Goal: Task Accomplishment & Management: Manage account settings

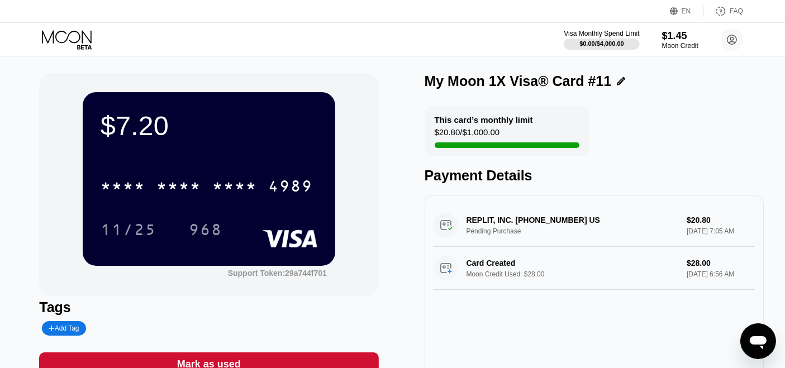
click at [74, 37] on icon at bounding box center [68, 40] width 52 height 20
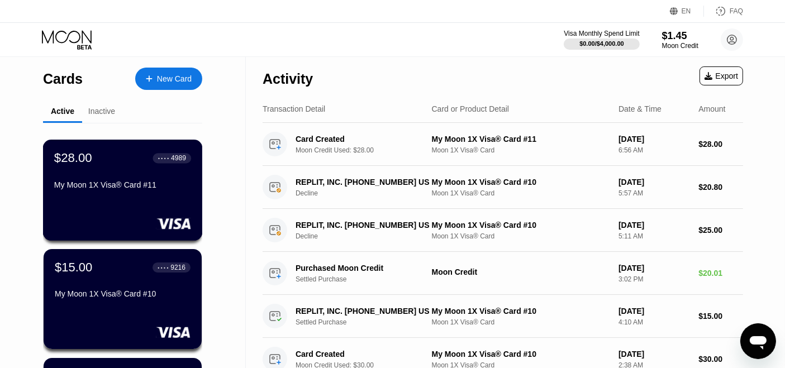
scroll to position [62, 0]
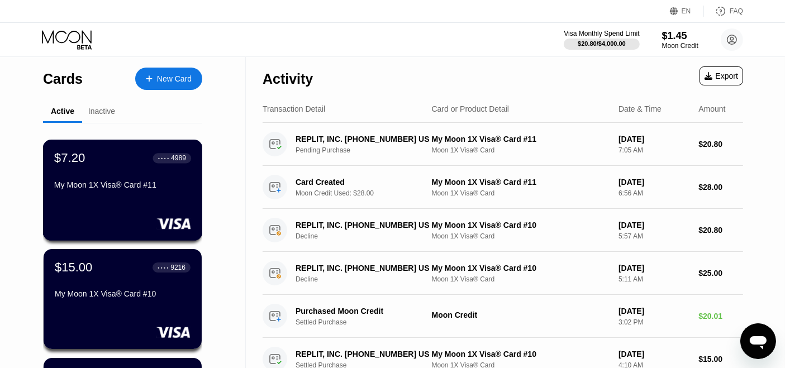
scroll to position [124, 0]
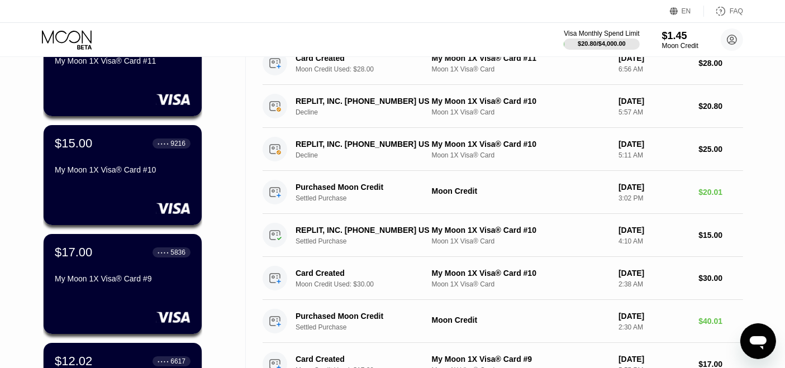
click at [125, 190] on div "$15.00 ● ● ● ● 9216 My Moon 1X Visa® Card #10" at bounding box center [123, 175] width 158 height 100
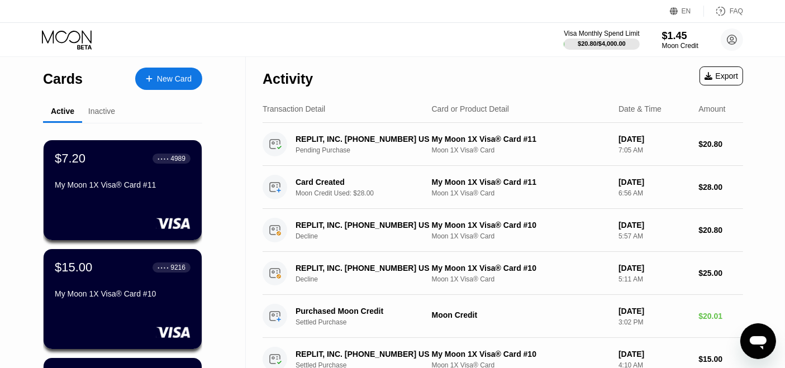
scroll to position [186, 0]
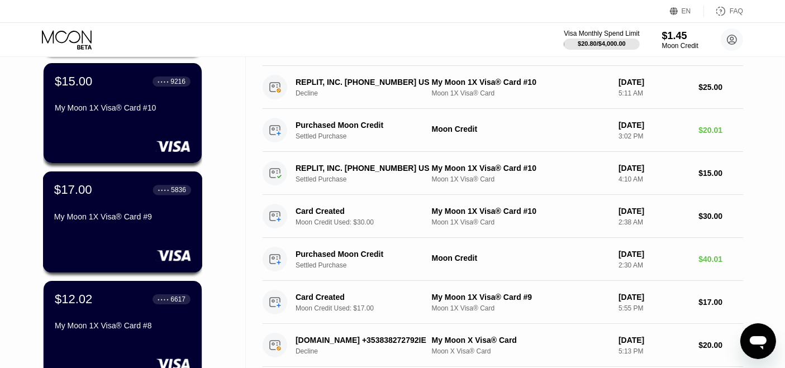
click at [124, 213] on div "$17.00 ● ● ● ● 5836 My Moon 1X Visa® Card #9" at bounding box center [122, 204] width 137 height 43
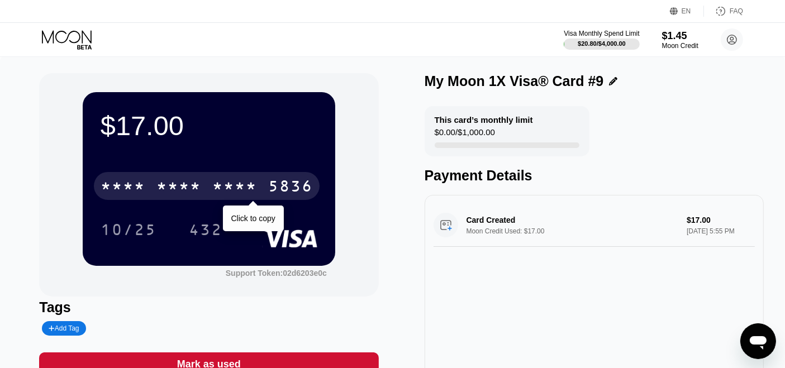
click at [241, 193] on div "* * * *" at bounding box center [234, 188] width 45 height 18
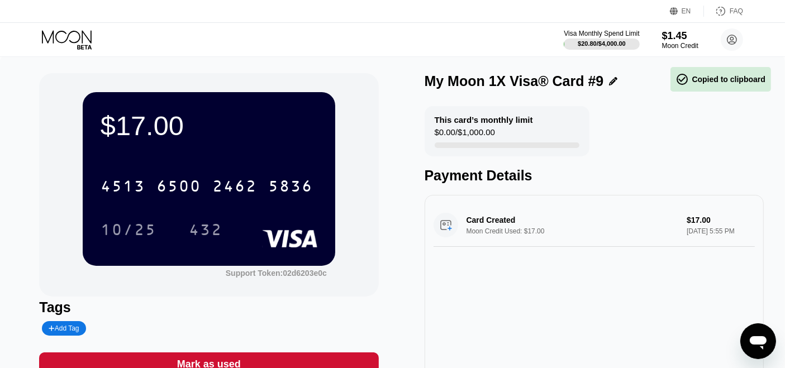
click at [261, 227] on div "10/25 432" at bounding box center [209, 230] width 217 height 28
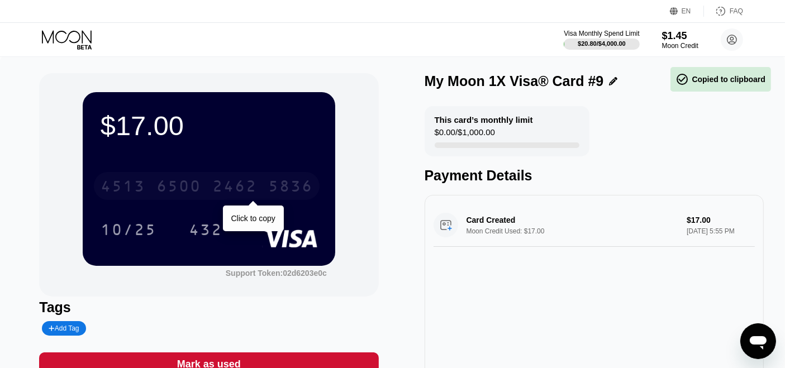
click at [255, 189] on div "2462" at bounding box center [234, 188] width 45 height 18
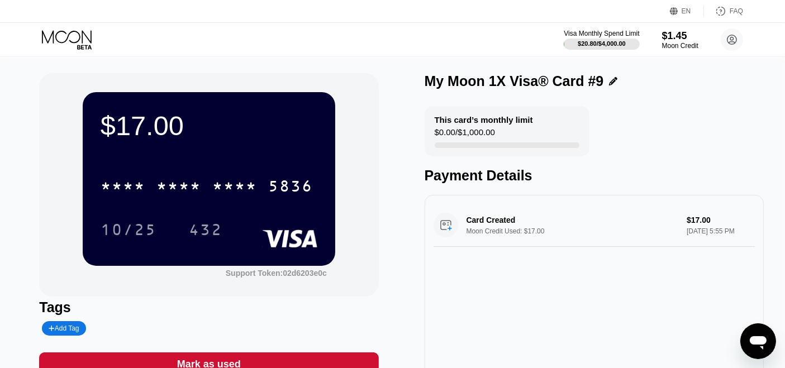
click at [71, 37] on icon at bounding box center [68, 40] width 52 height 20
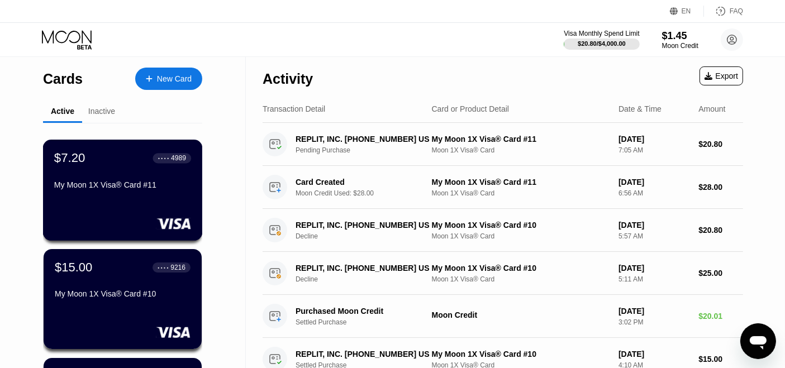
scroll to position [186, 0]
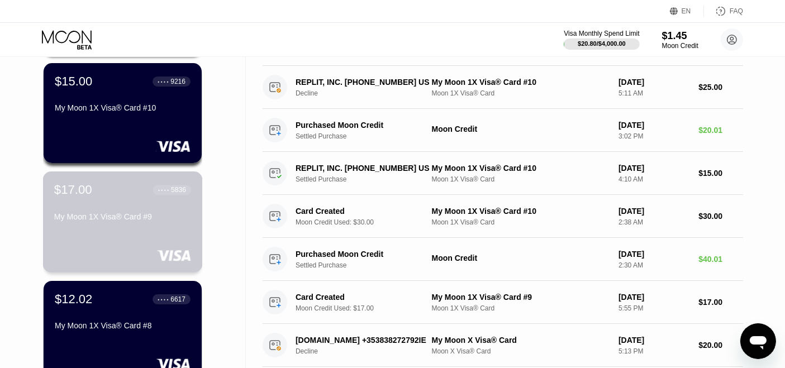
click at [121, 203] on div "$17.00 ● ● ● ● 5836 My Moon 1X Visa® Card #9" at bounding box center [122, 204] width 137 height 43
